Goal: Task Accomplishment & Management: Complete application form

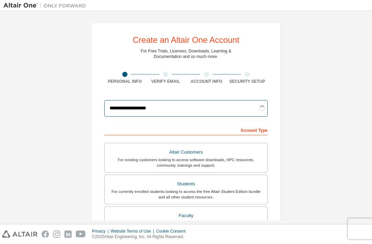
type input "**********"
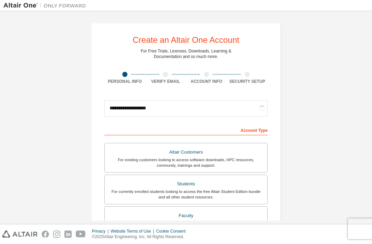
click at [219, 189] on div "For currently enrolled students looking to access the free Altair Student Editi…" at bounding box center [186, 194] width 154 height 11
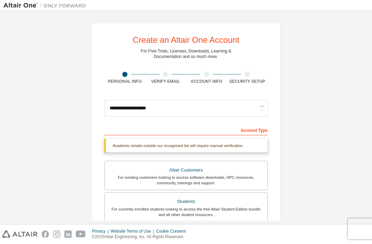
click at [254, 124] on div "Account Type" at bounding box center [185, 129] width 163 height 11
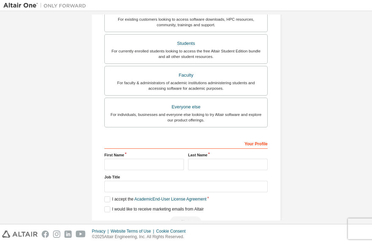
scroll to position [158, 0]
click at [169, 159] on input "text" at bounding box center [144, 164] width 80 height 11
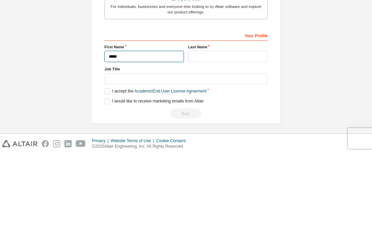
scroll to position [140, 0]
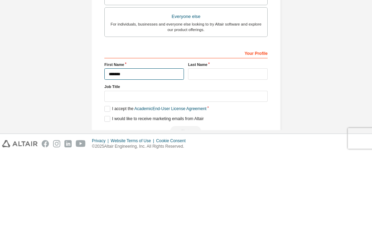
type input "*******"
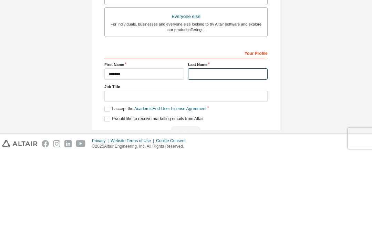
click at [230, 159] on input "text" at bounding box center [228, 164] width 80 height 11
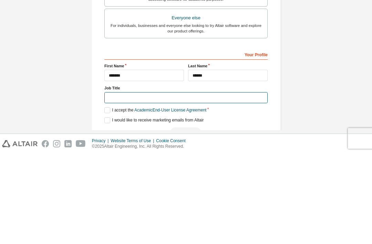
click at [230, 182] on input "text" at bounding box center [185, 187] width 163 height 11
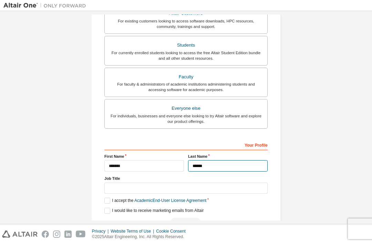
click at [229, 160] on input "******" at bounding box center [228, 165] width 80 height 11
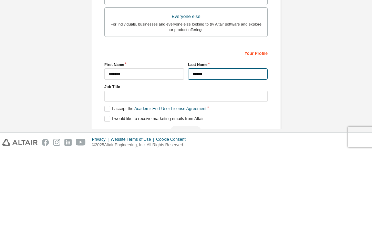
type input "******"
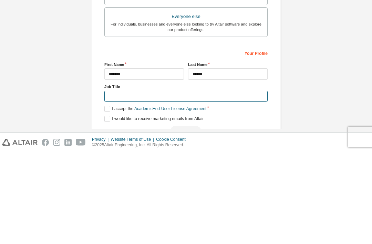
click at [211, 182] on input "text" at bounding box center [185, 187] width 163 height 11
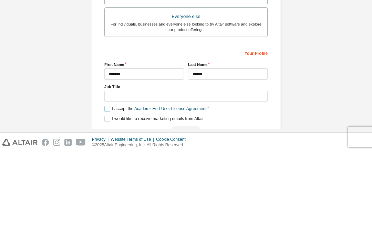
click at [107, 198] on label "I accept the Academic End-User License Agreement" at bounding box center [155, 201] width 102 height 6
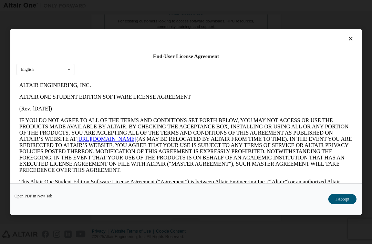
scroll to position [0, 0]
click at [350, 36] on icon at bounding box center [350, 39] width 7 height 6
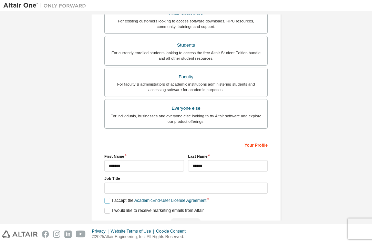
click at [106, 198] on label "I accept the Academic End-User License Agreement" at bounding box center [155, 201] width 102 height 6
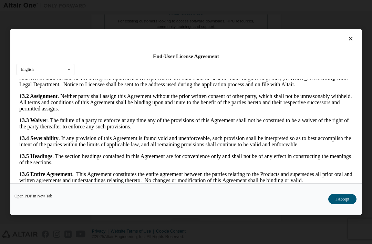
scroll to position [1275, 0]
click at [343, 204] on button "I Accept" at bounding box center [343, 199] width 28 height 10
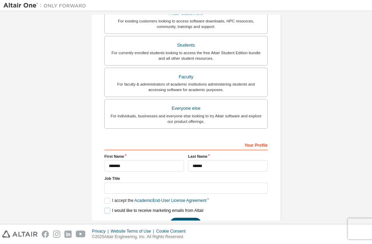
click at [107, 208] on label "I would like to receive marketing emails from Altair" at bounding box center [153, 211] width 99 height 6
click at [188, 218] on button "Next" at bounding box center [185, 223] width 31 height 10
click at [190, 218] on div "Next" at bounding box center [185, 223] width 163 height 10
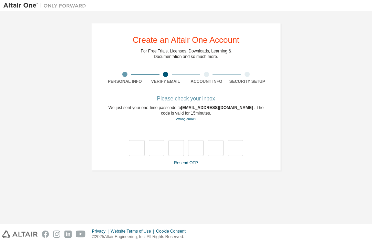
click at [133, 140] on input "text" at bounding box center [137, 148] width 16 height 16
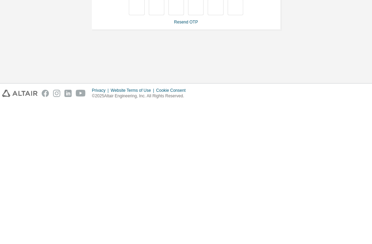
click at [294, 64] on div "**********" at bounding box center [185, 117] width 365 height 206
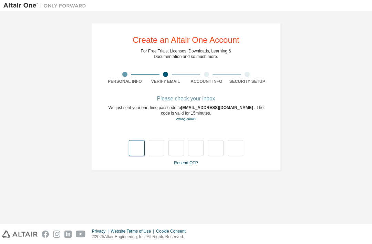
click at [138, 140] on input "text" at bounding box center [137, 148] width 16 height 16
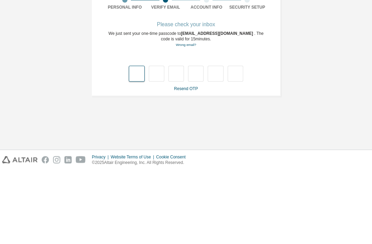
type input "*"
click at [140, 140] on input "*" at bounding box center [137, 148] width 16 height 16
click at [183, 160] on link "Resend OTP" at bounding box center [186, 162] width 24 height 5
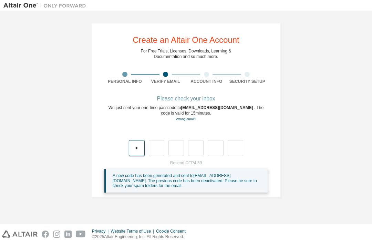
click at [143, 140] on input "*" at bounding box center [137, 148] width 16 height 16
click at [135, 140] on input "text" at bounding box center [137, 148] width 16 height 16
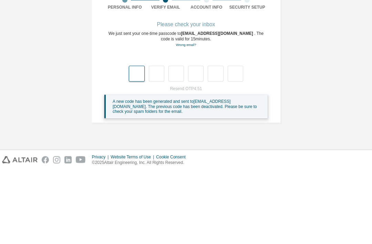
type input "*"
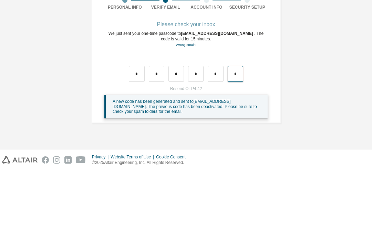
type input "*"
